Goal: Navigation & Orientation: Find specific page/section

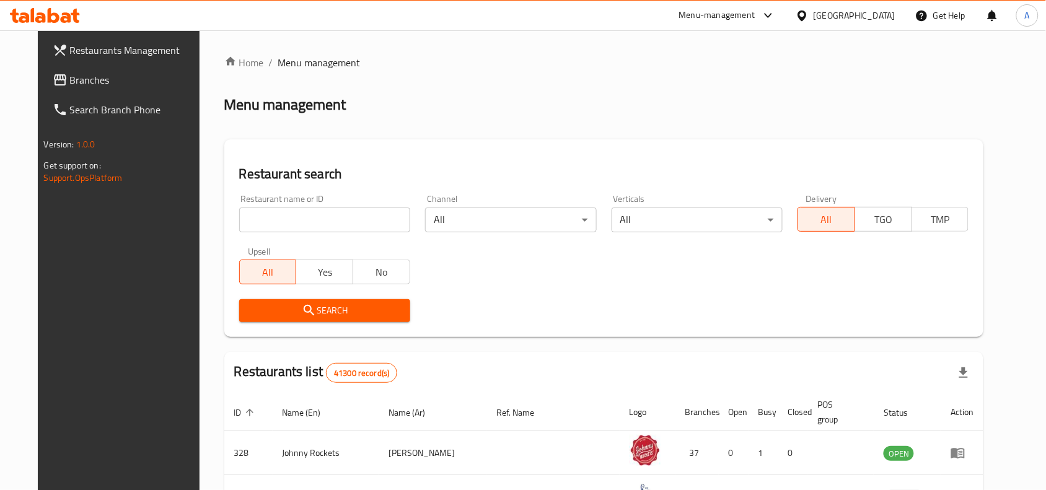
click at [855, 16] on div "[GEOGRAPHIC_DATA]" at bounding box center [855, 16] width 82 height 14
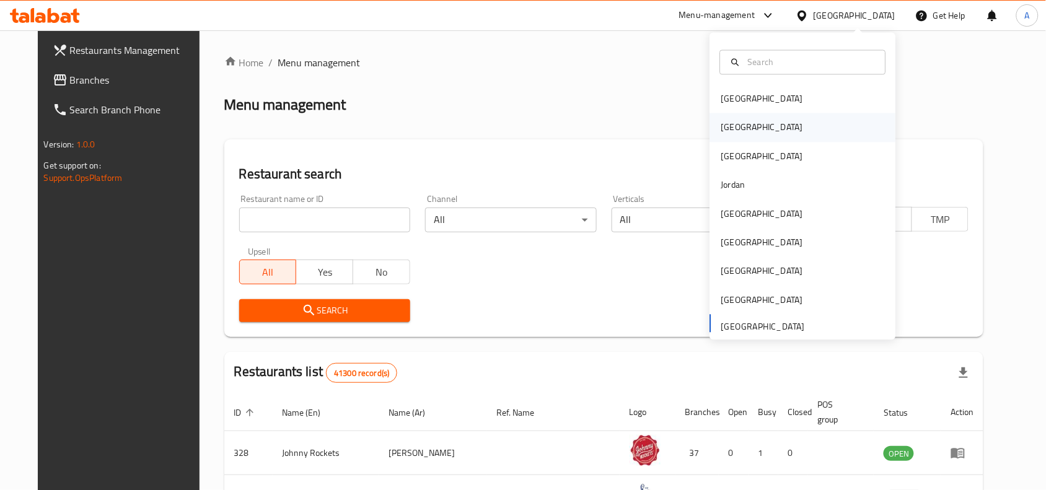
click at [743, 121] on div "[GEOGRAPHIC_DATA]" at bounding box center [803, 127] width 186 height 29
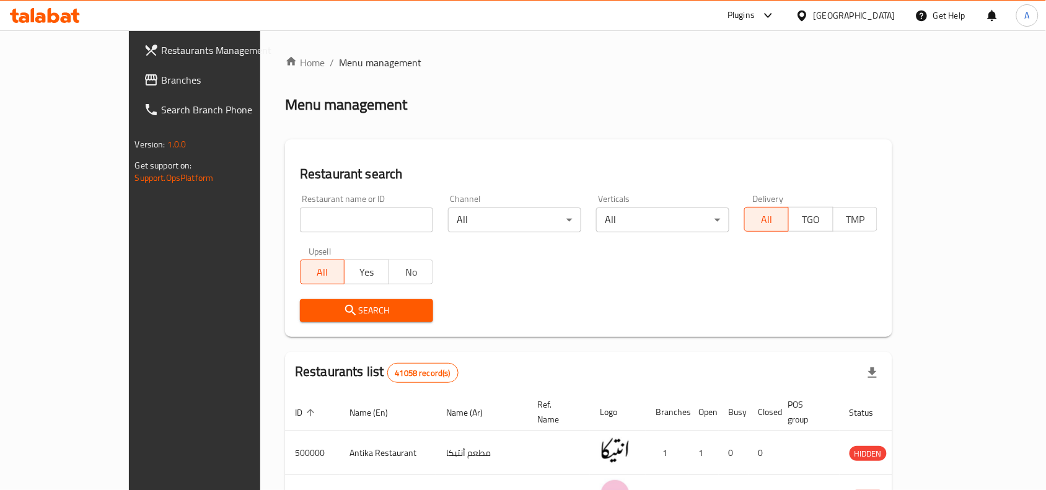
click at [161, 78] on span "Branches" at bounding box center [227, 80] width 133 height 15
